Goal: Information Seeking & Learning: Learn about a topic

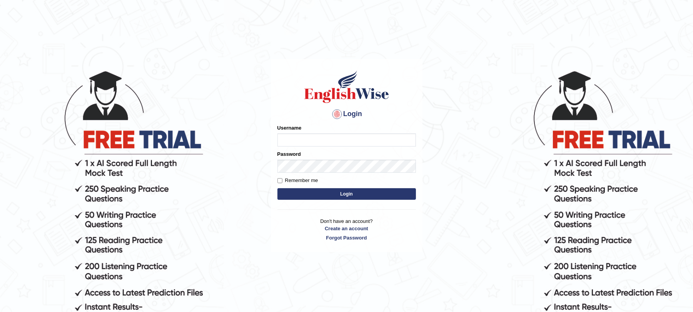
type input "rogialazim77"
click at [348, 194] on button "Login" at bounding box center [347, 194] width 139 height 12
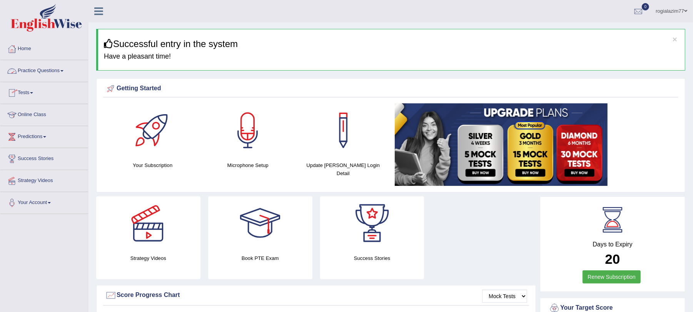
click at [68, 71] on link "Practice Questions" at bounding box center [44, 69] width 88 height 19
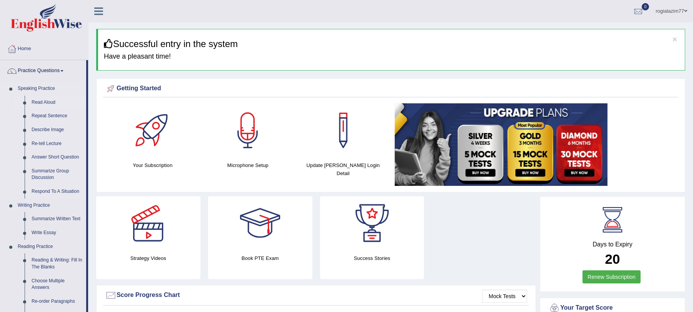
click at [44, 102] on link "Read Aloud" at bounding box center [57, 102] width 58 height 14
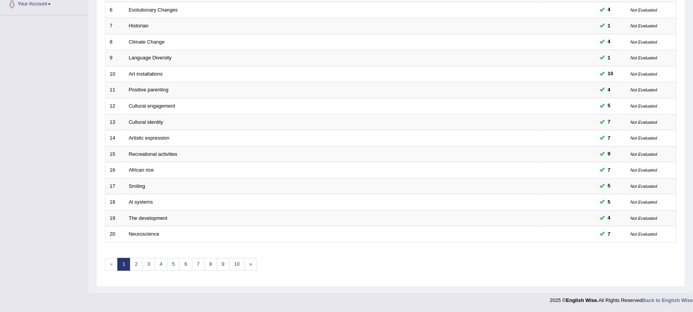
scroll to position [202, 0]
click at [154, 259] on link "3" at bounding box center [148, 264] width 13 height 13
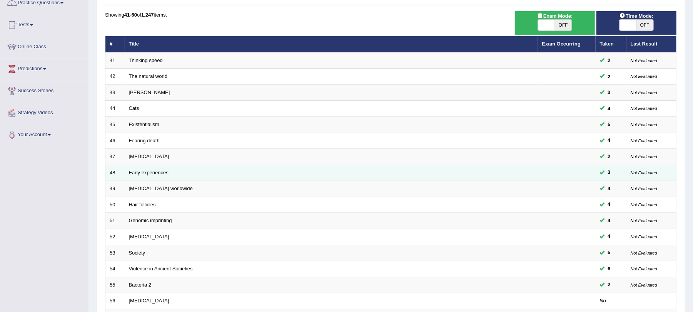
scroll to position [68, 0]
